Goal: Task Accomplishment & Management: Complete application form

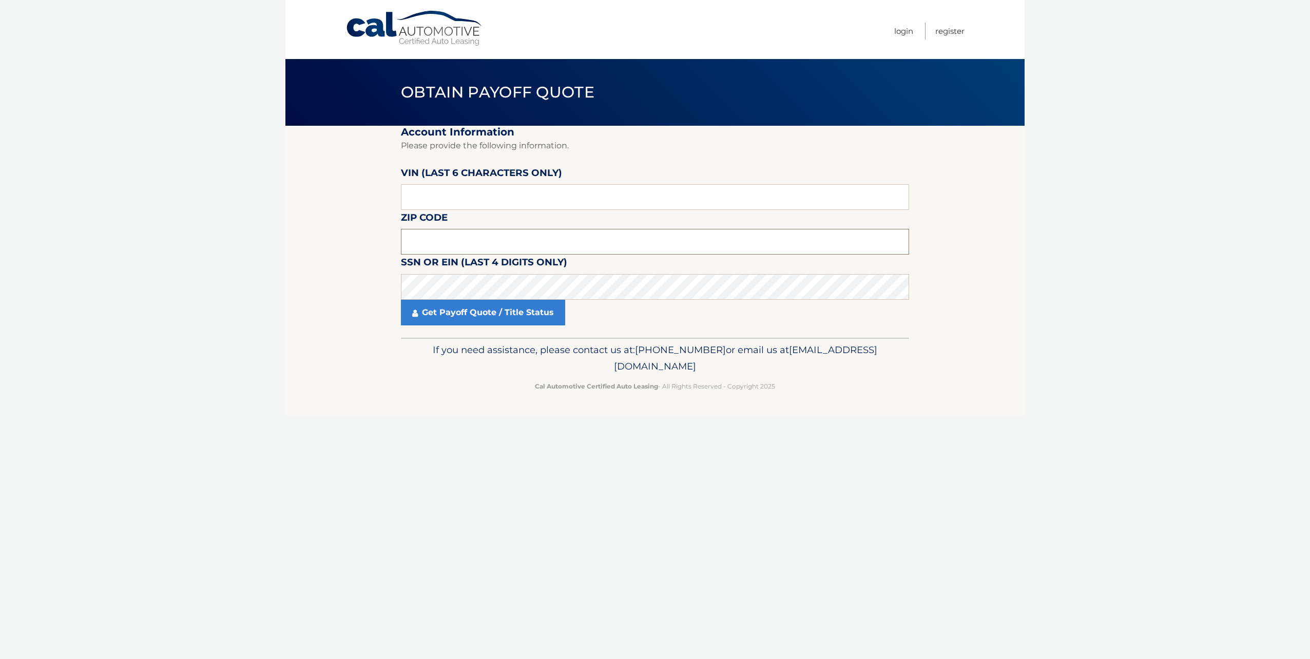
click at [441, 236] on input "text" at bounding box center [655, 242] width 508 height 26
type input "07747"
click at [154, 184] on body "Cal Automotive Menu Login Register Obtain Payoff Quote" at bounding box center [655, 329] width 1310 height 659
click at [434, 202] on input "text" at bounding box center [655, 197] width 508 height 26
paste input "714508"
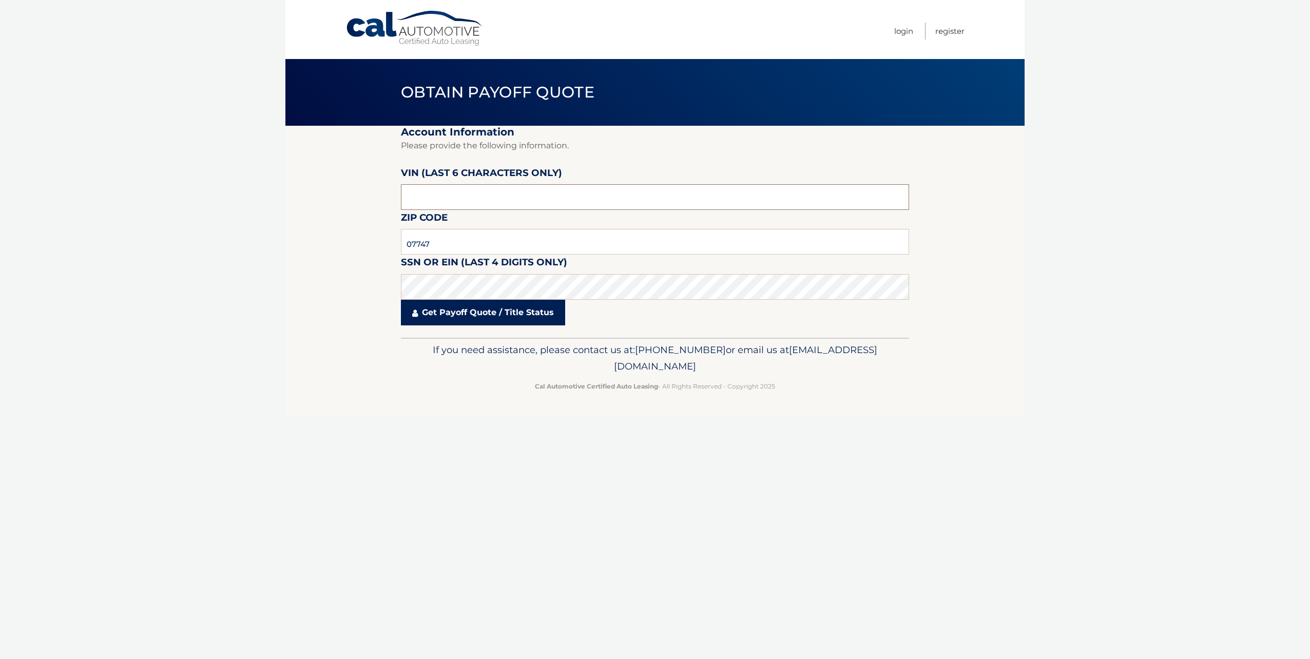
type input "714508"
click at [471, 309] on link "Get Payoff Quote / Title Status" at bounding box center [483, 313] width 164 height 26
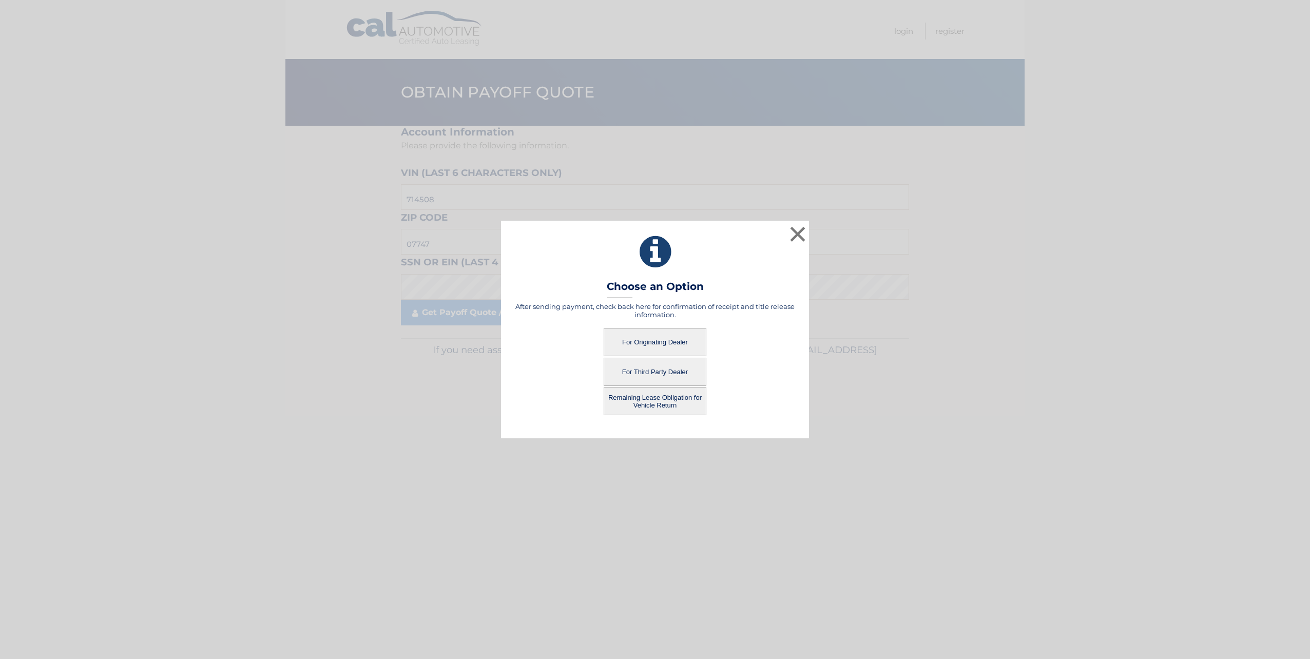
click at [644, 372] on button "For Third Party Dealer" at bounding box center [655, 372] width 103 height 28
click at [654, 373] on button "For Third Party Dealer" at bounding box center [655, 372] width 103 height 28
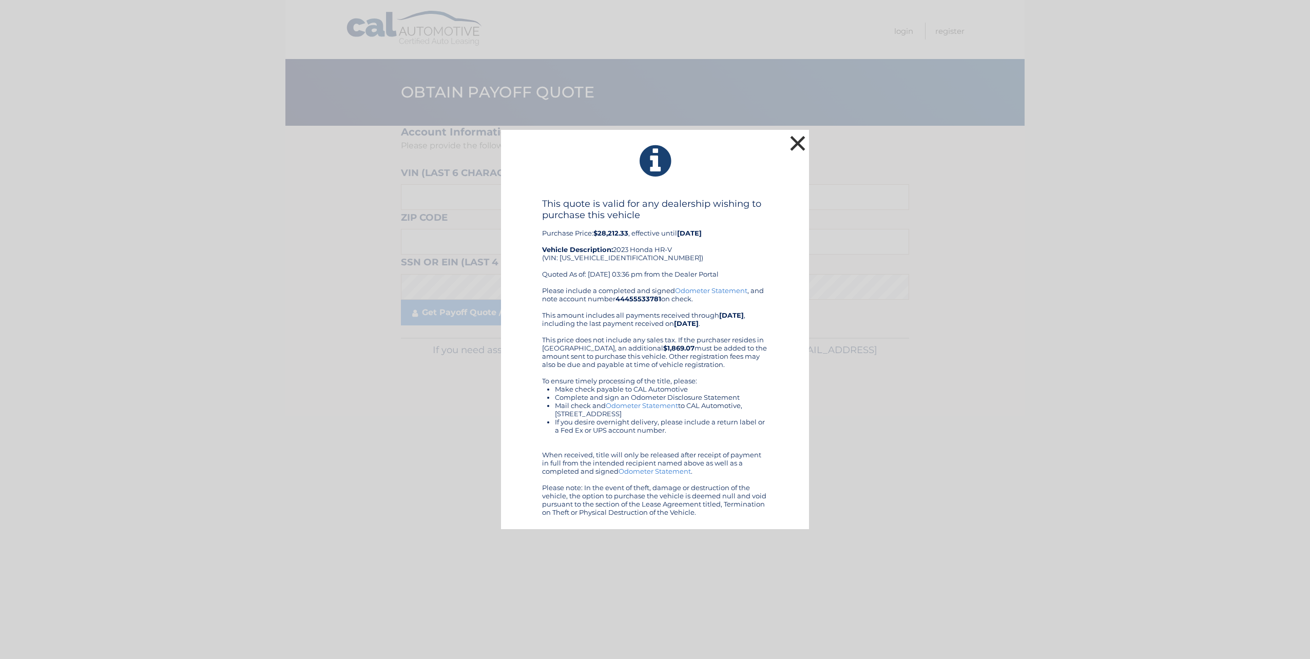
click at [795, 143] on button "×" at bounding box center [797, 143] width 21 height 21
